Goal: Transaction & Acquisition: Book appointment/travel/reservation

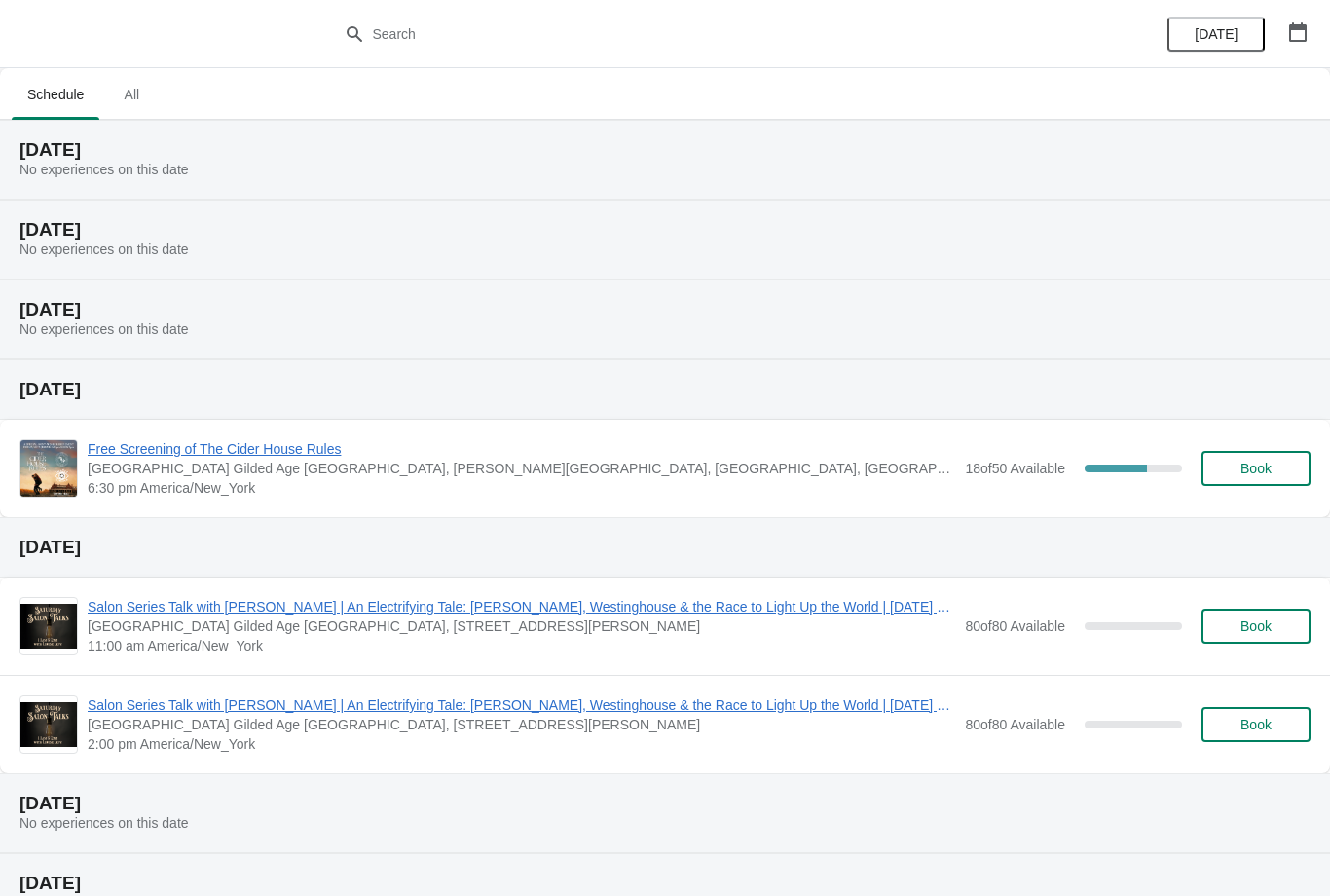
click at [1248, 467] on span "Book" at bounding box center [1256, 468] width 31 height 16
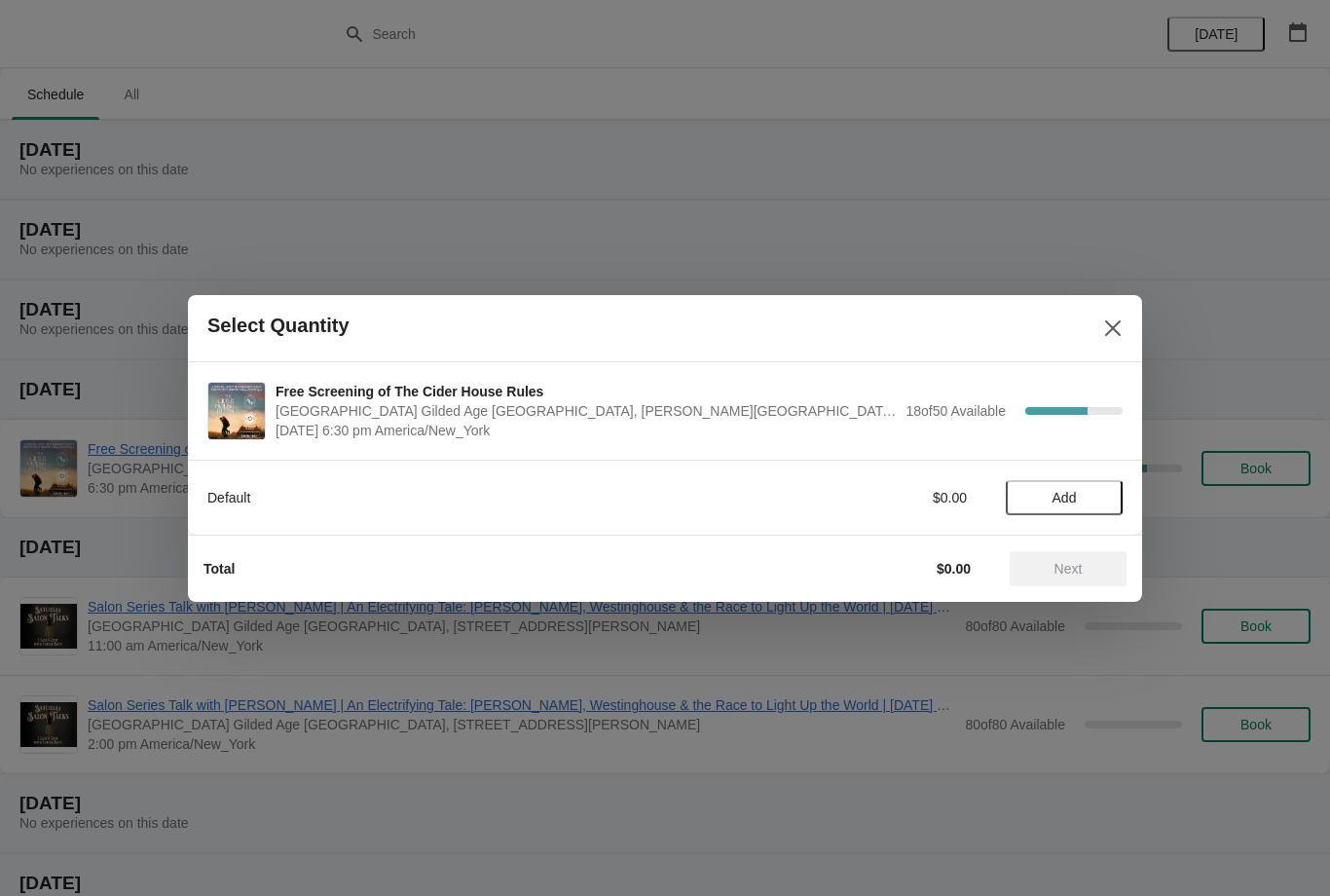
click at [1085, 495] on span "Add" at bounding box center [1063, 498] width 82 height 16
click at [1104, 497] on icon at bounding box center [1098, 497] width 21 height 21
click at [1087, 570] on span "Next" at bounding box center [1067, 568] width 86 height 16
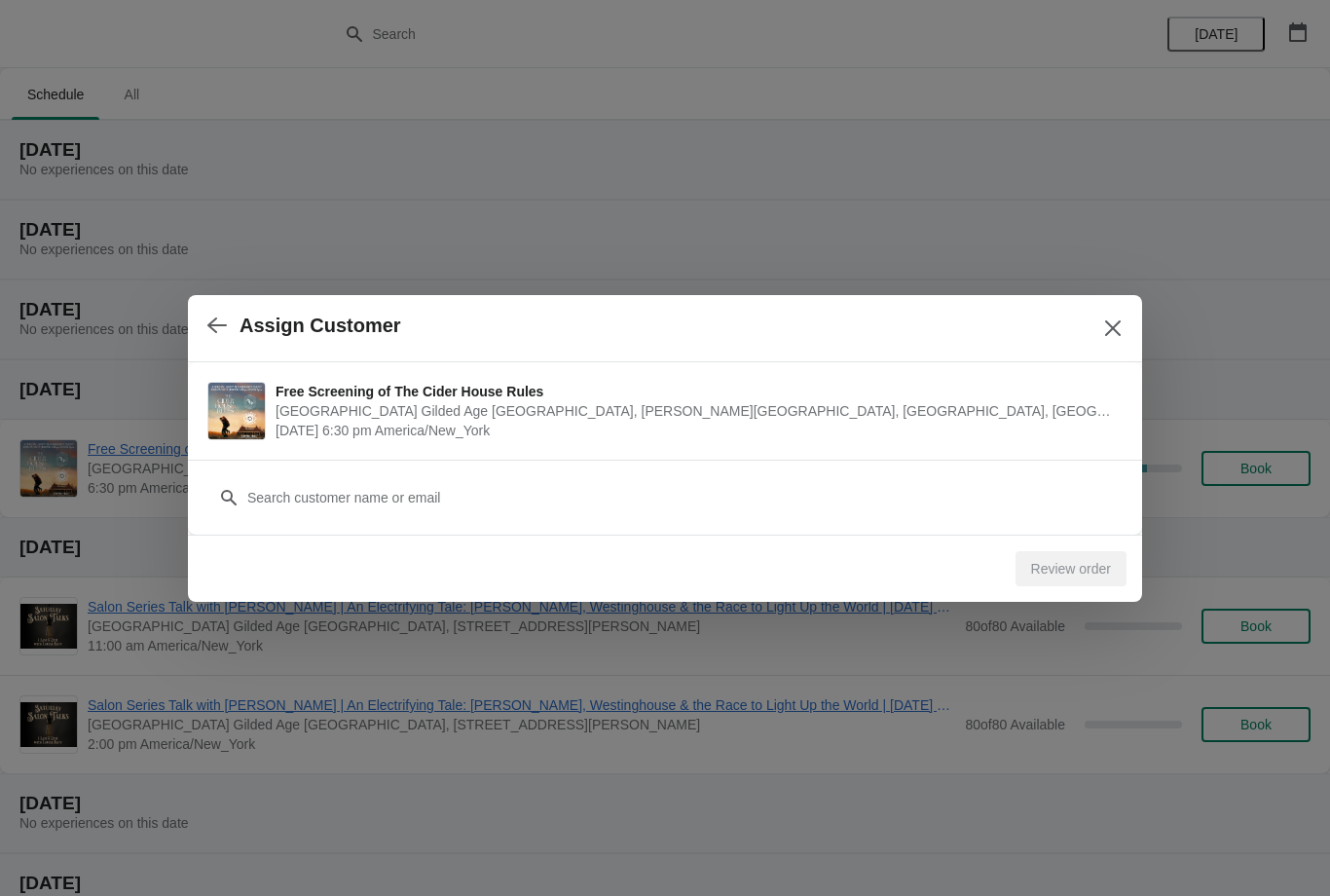
click at [241, 495] on div at bounding box center [665, 498] width 915 height 35
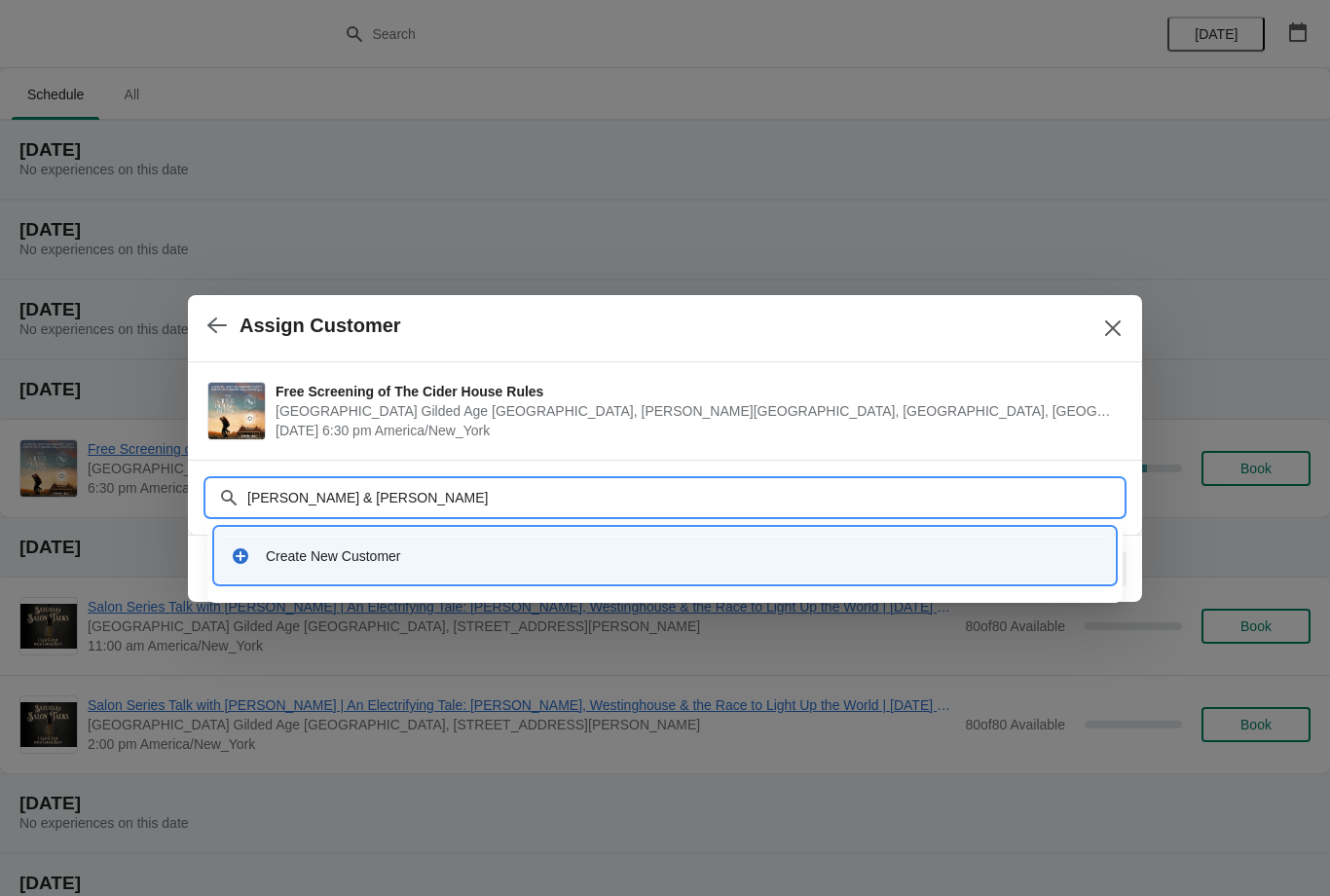
type input "Joyce Forth & Arthur Murphy"
click at [1118, 331] on icon "Close" at bounding box center [1114, 329] width 20 height 20
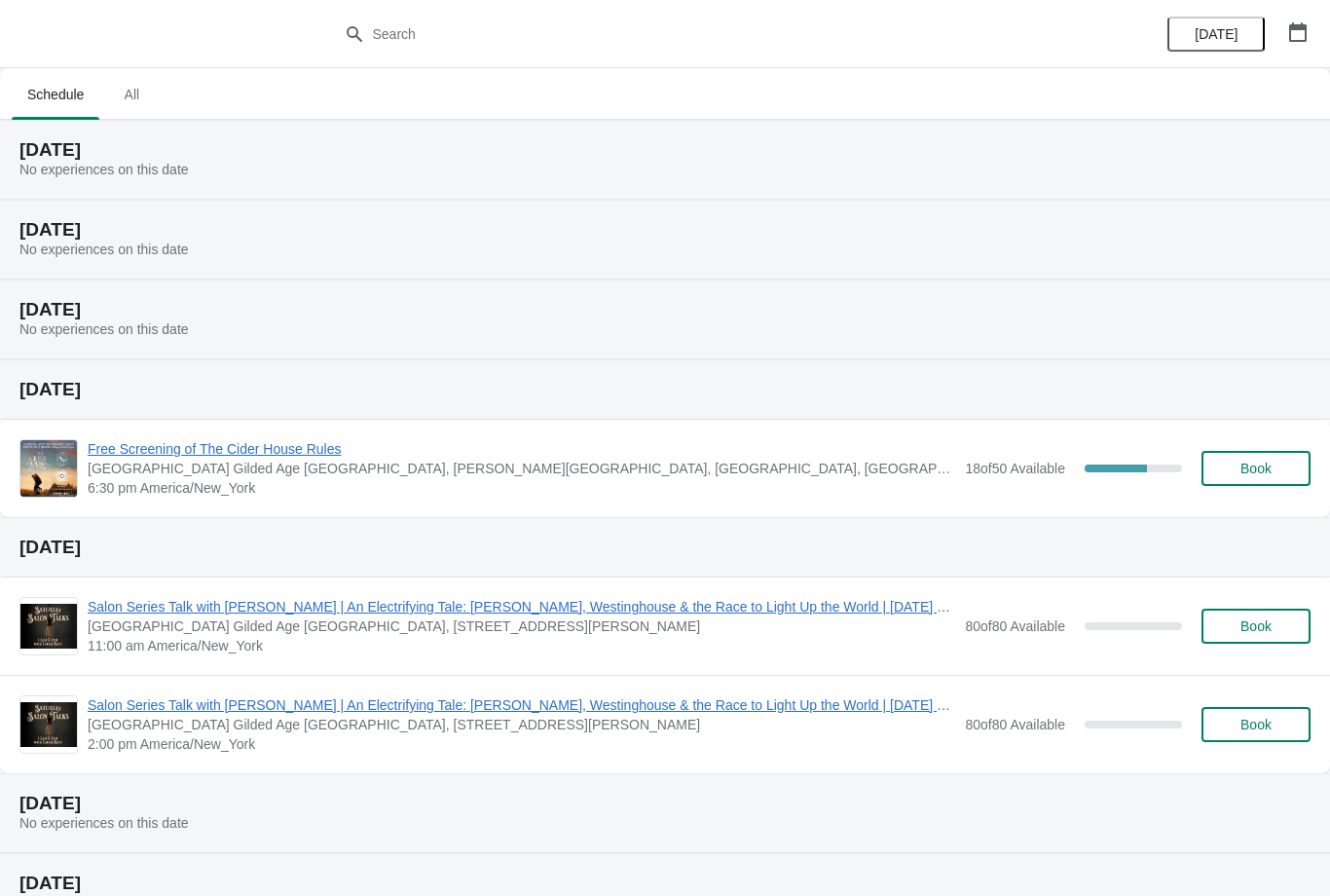
click at [311, 442] on span "Free Screening of The Cider House Rules" at bounding box center [521, 448] width 868 height 20
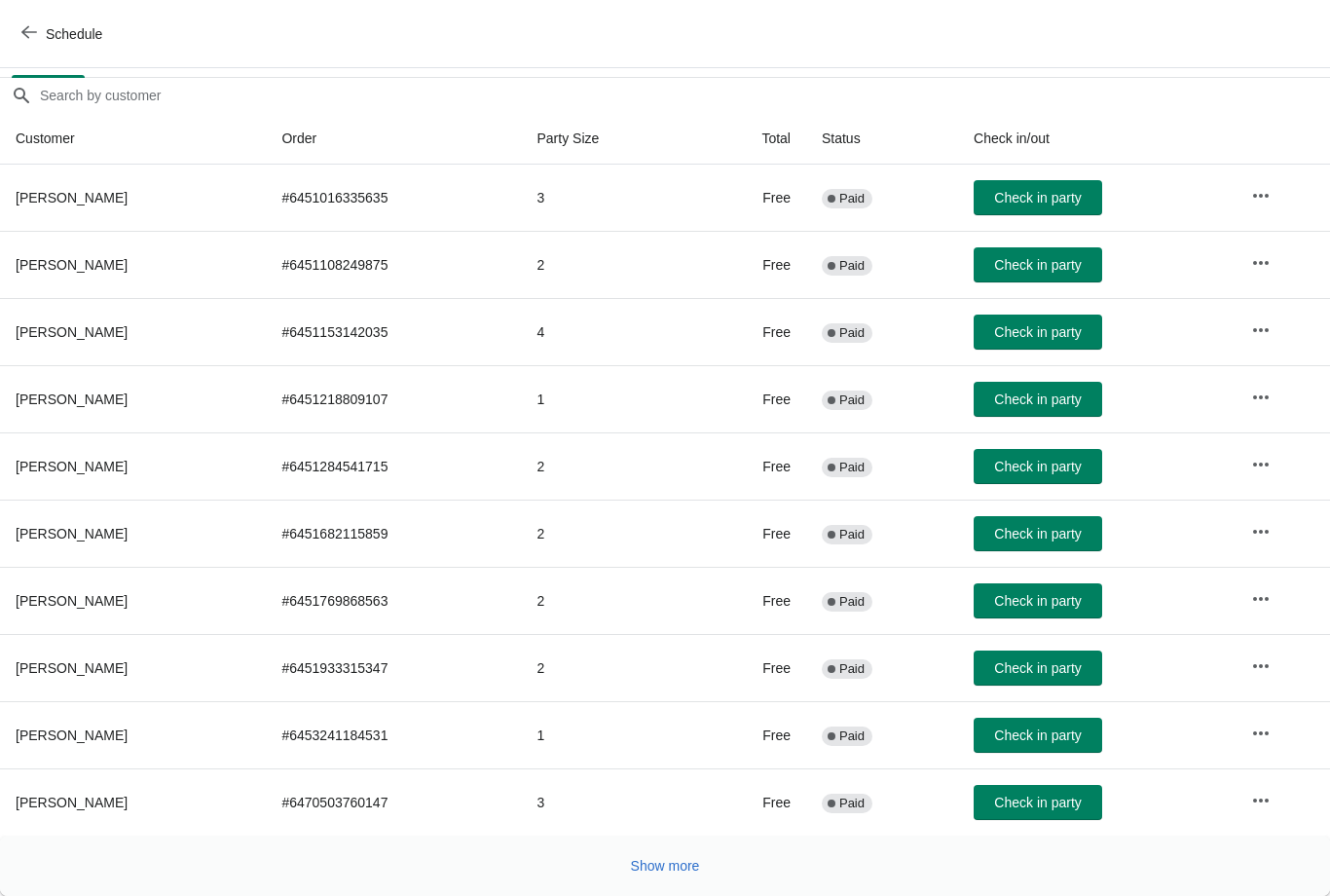
scroll to position [158, 0]
click at [680, 871] on span "Show more" at bounding box center [665, 866] width 69 height 16
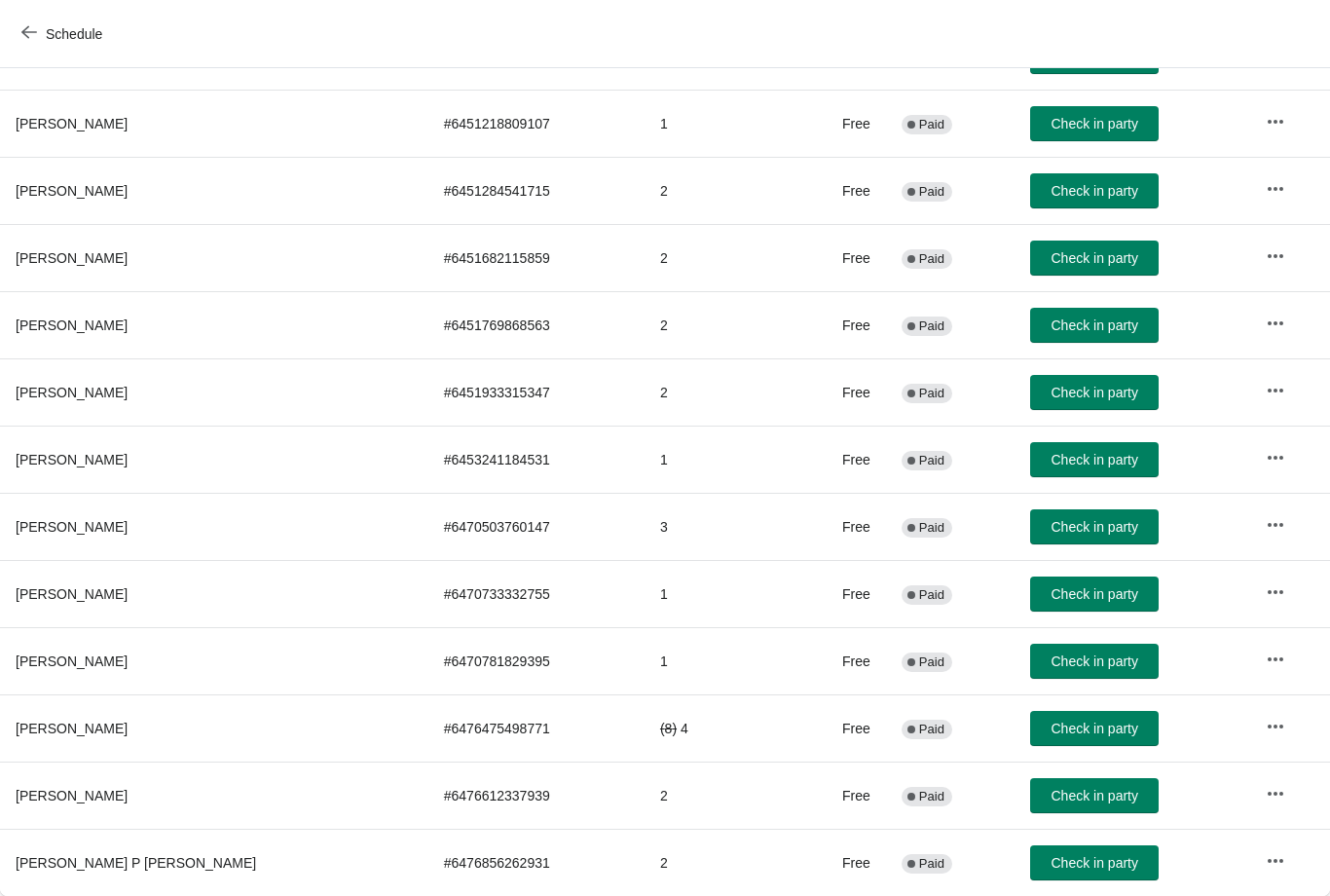
scroll to position [434, 0]
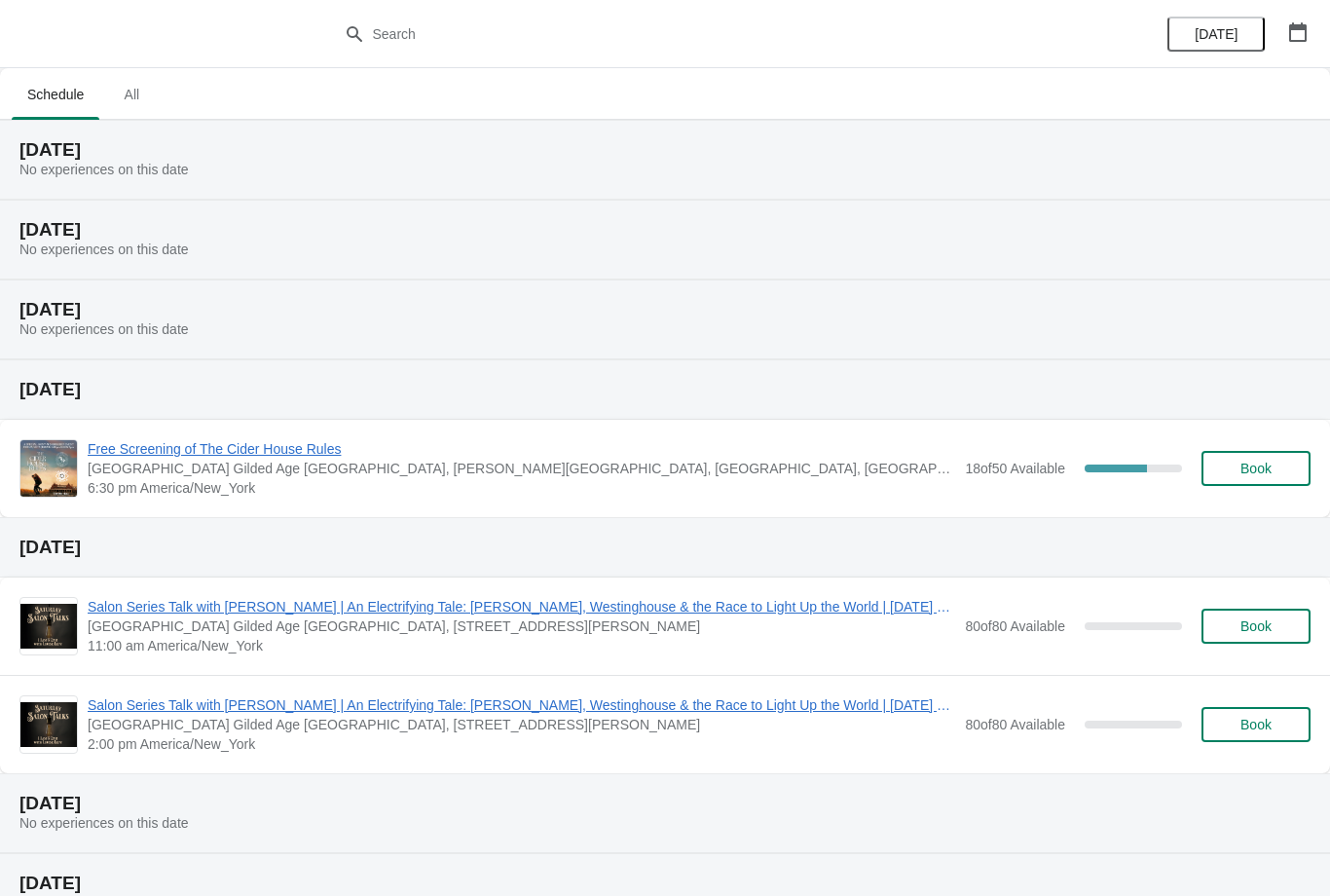
click at [288, 456] on span "Free Screening of The Cider House Rules" at bounding box center [521, 448] width 868 height 20
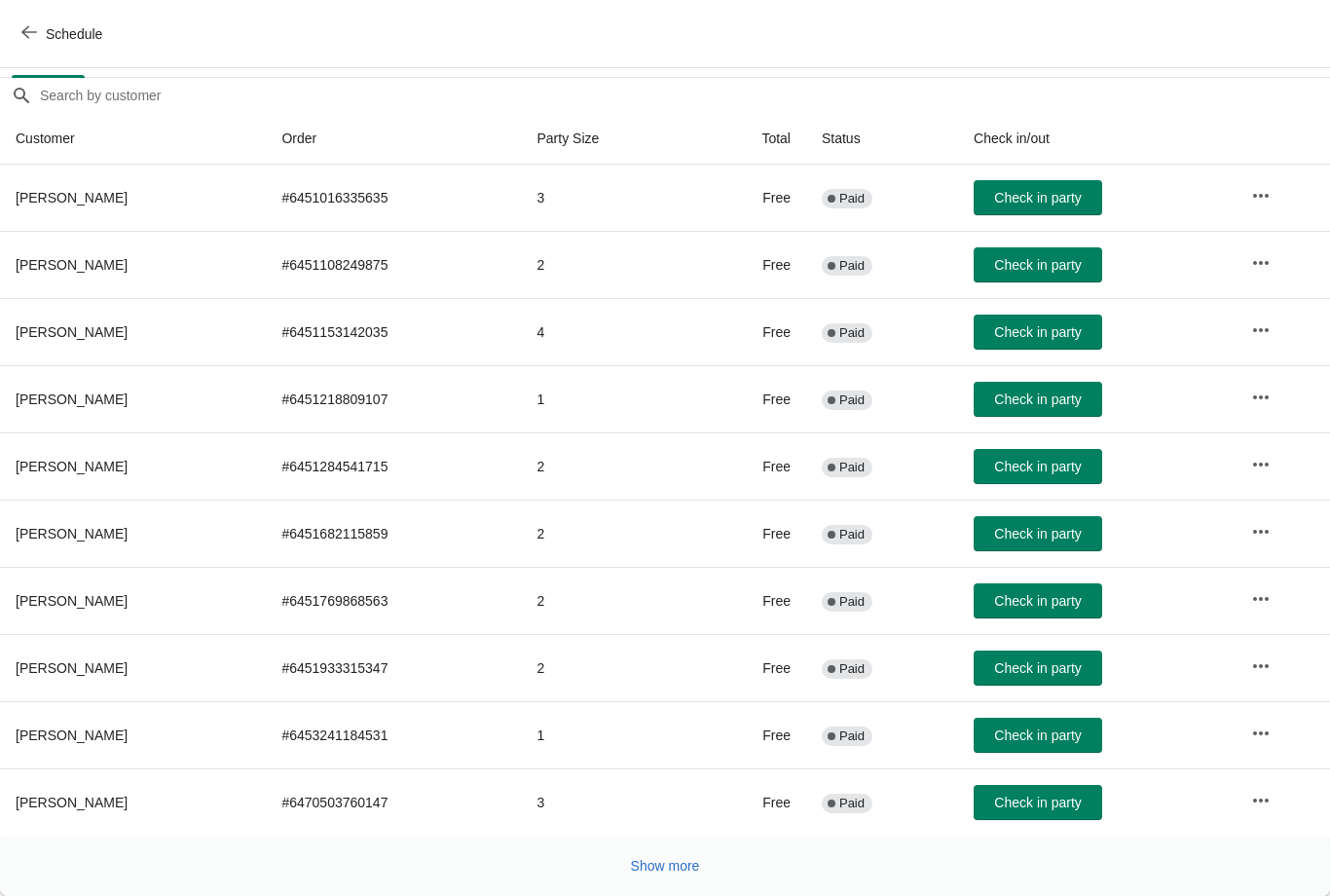
scroll to position [158, 0]
click at [688, 871] on span "Show more" at bounding box center [665, 866] width 69 height 16
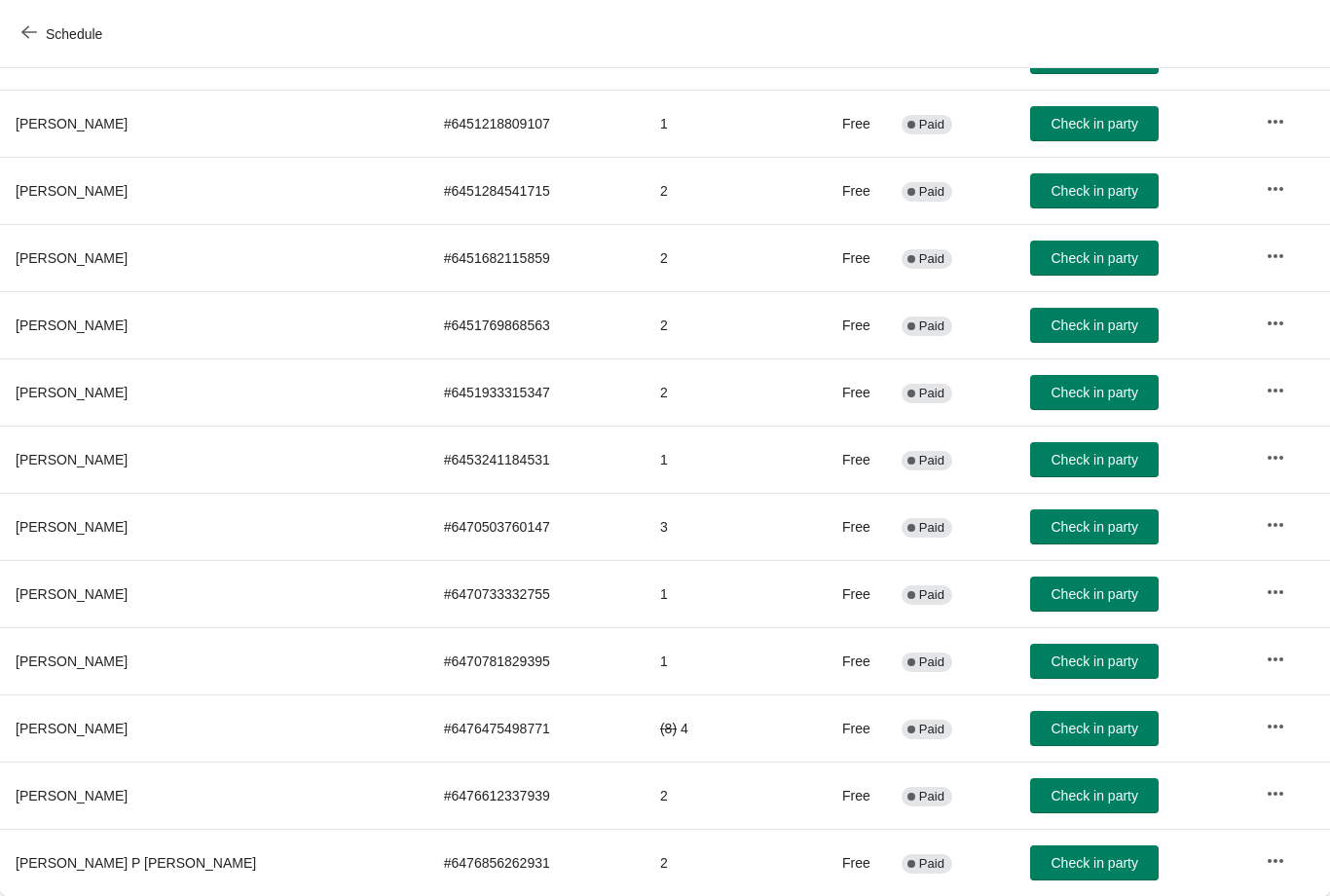
scroll to position [434, 0]
